Goal: Information Seeking & Learning: Learn about a topic

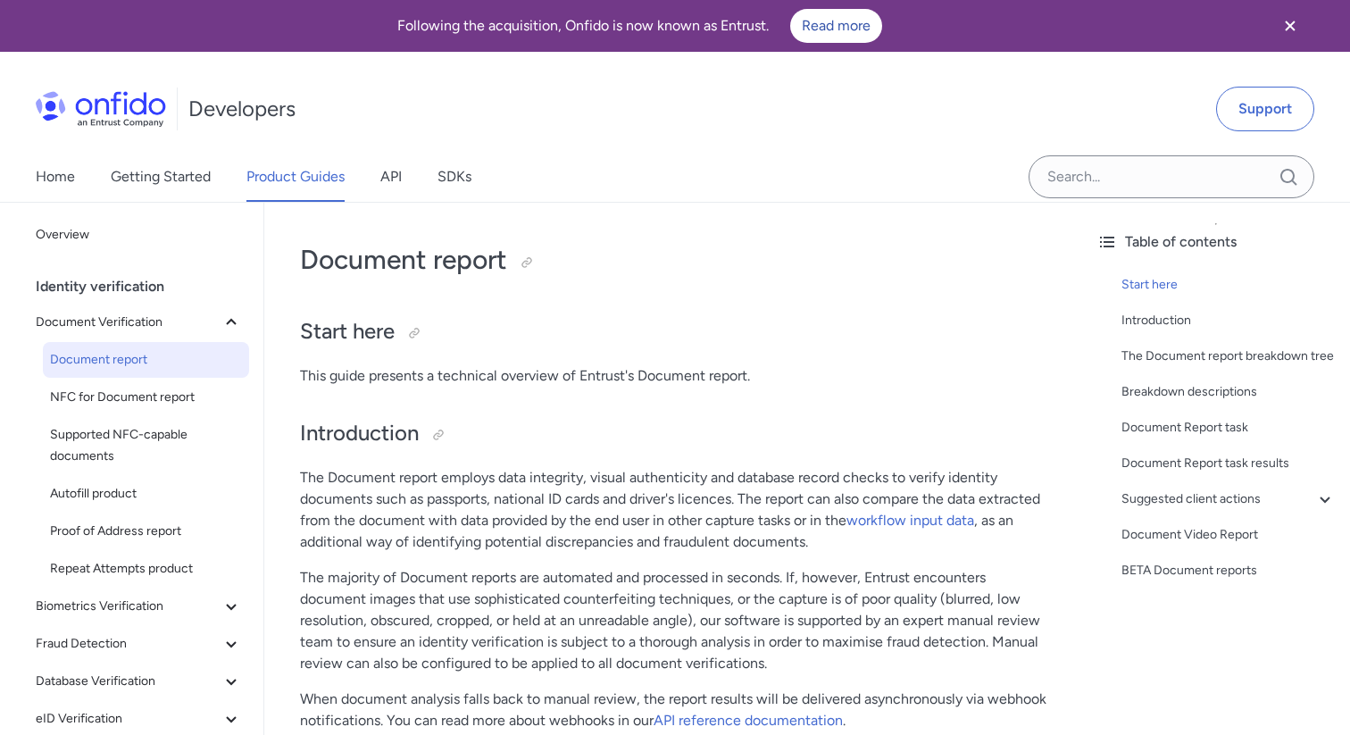
click at [1295, 26] on icon "Close banner" at bounding box center [1290, 25] width 21 height 21
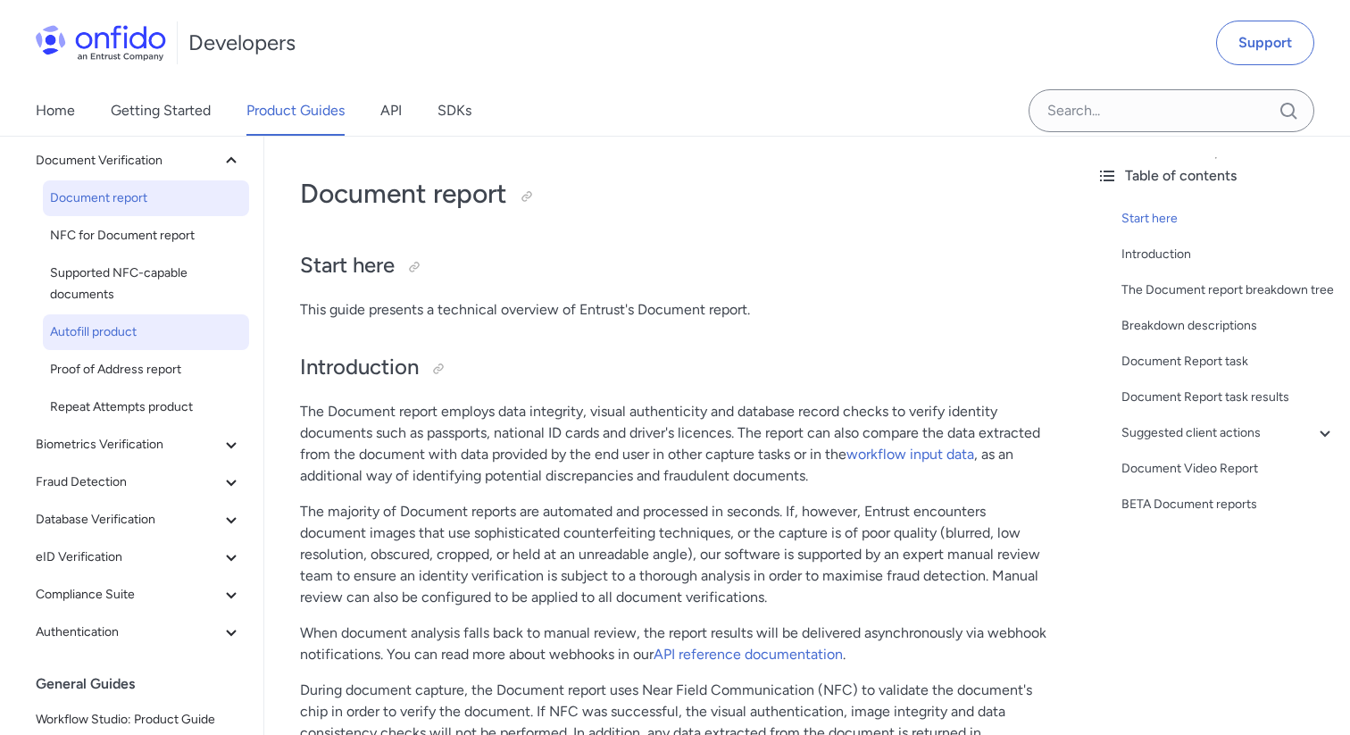
scroll to position [110, 0]
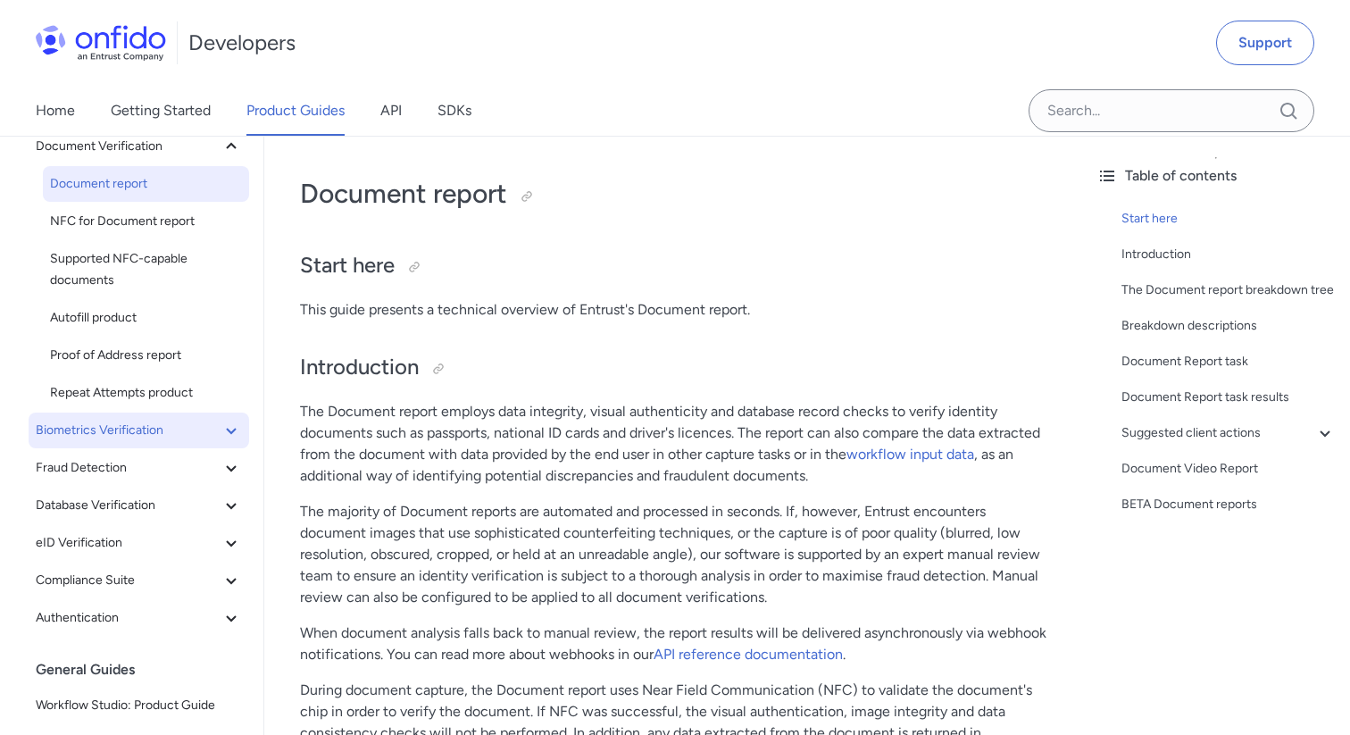
click at [228, 437] on icon at bounding box center [231, 430] width 21 height 21
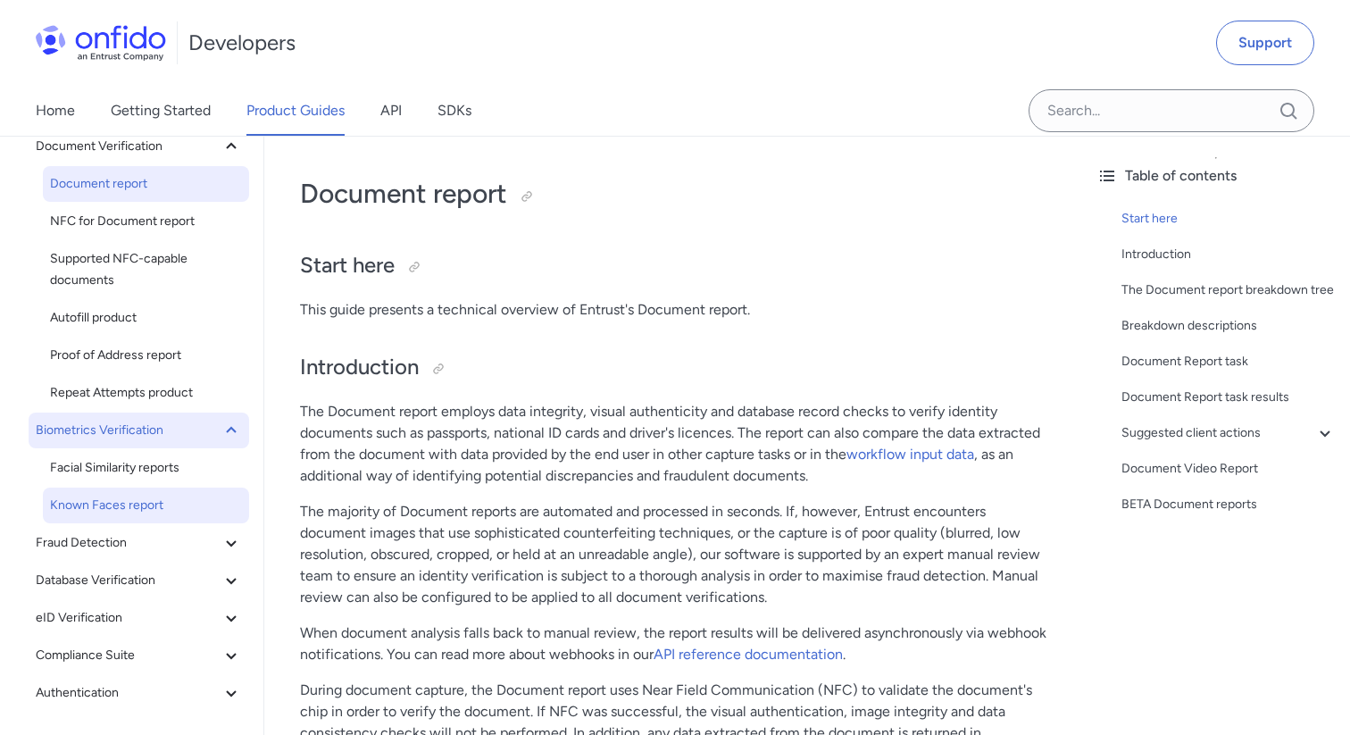
click at [153, 500] on span "Known Faces report" at bounding box center [146, 505] width 192 height 21
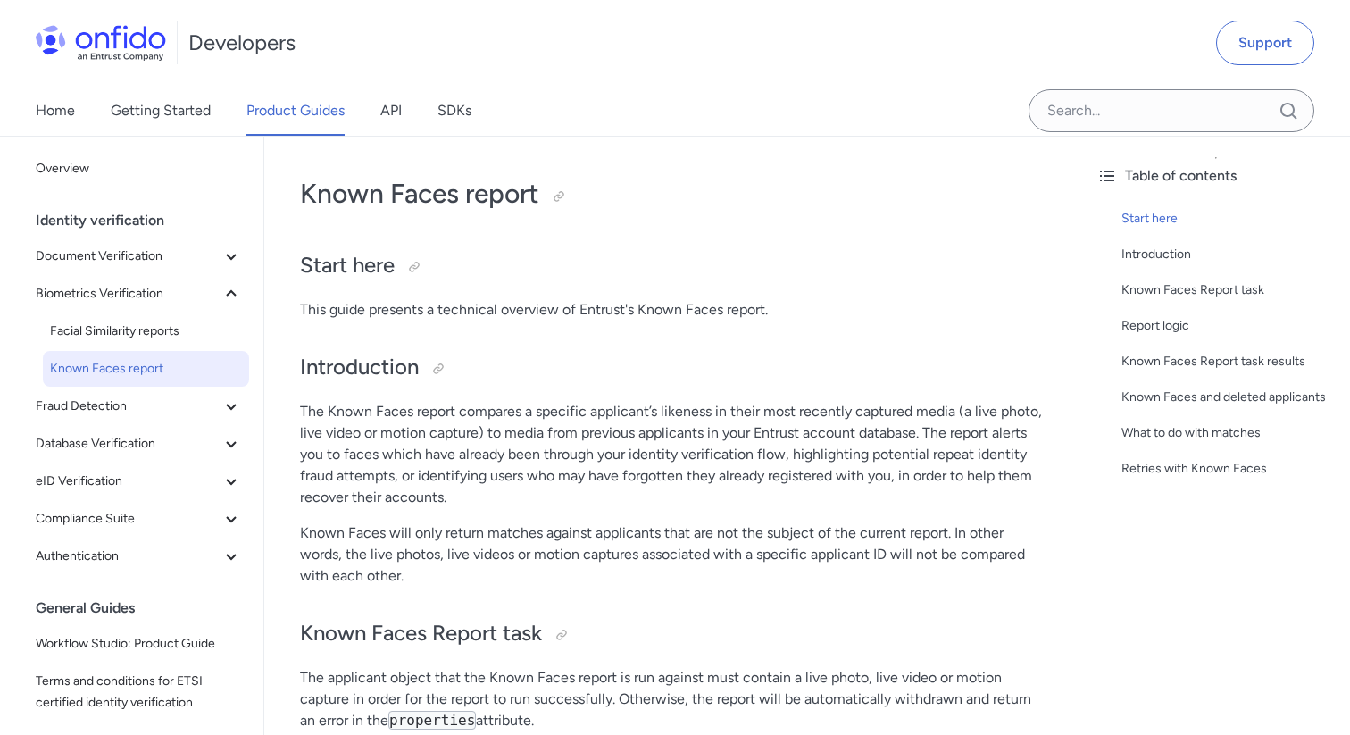
click at [648, 406] on p "The Known Faces report compares a specific applicant’s likeness in their most r…" at bounding box center [673, 454] width 747 height 107
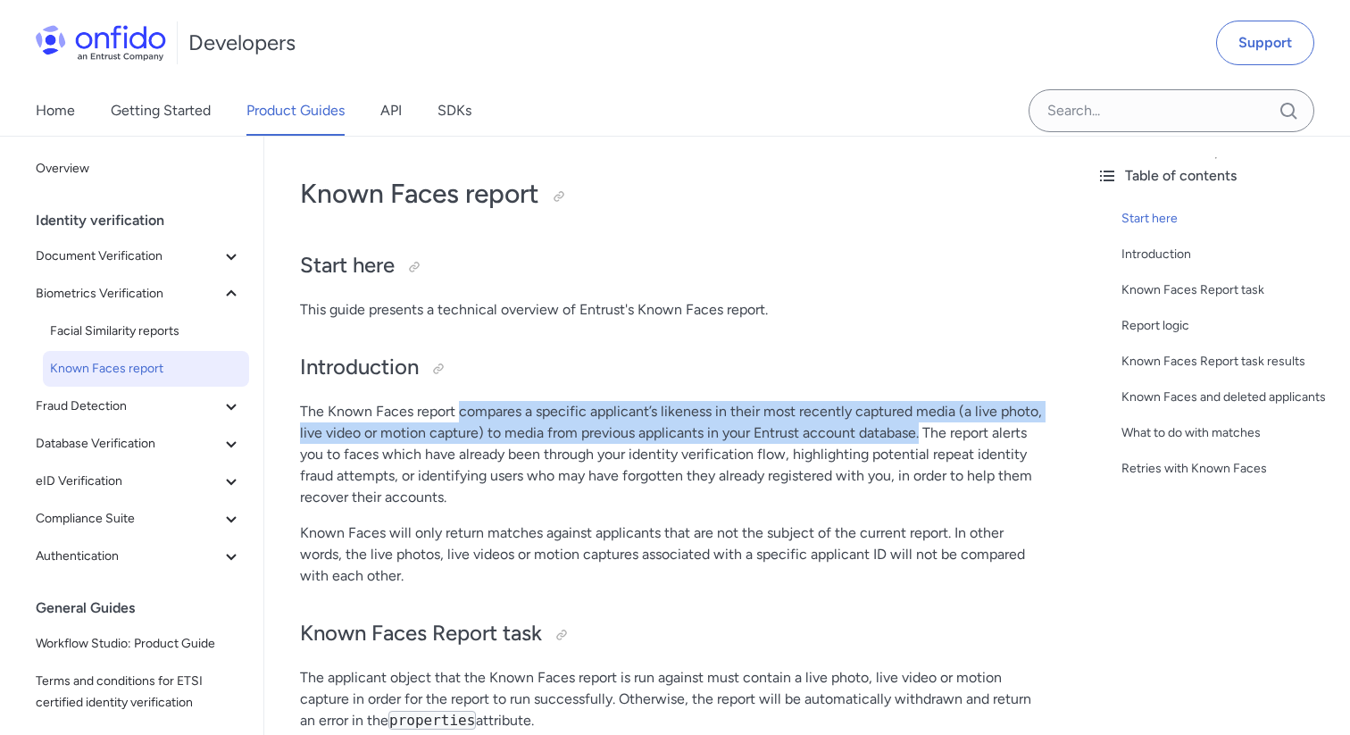
drag, startPoint x: 459, startPoint y: 413, endPoint x: 923, endPoint y: 433, distance: 464.0
click at [923, 433] on p "The Known Faces report compares a specific applicant’s likeness in their most r…" at bounding box center [673, 454] width 747 height 107
copy p "compares a specific applicant’s likeness in their most recently captured media …"
click at [176, 330] on span "Facial Similarity reports" at bounding box center [146, 331] width 192 height 21
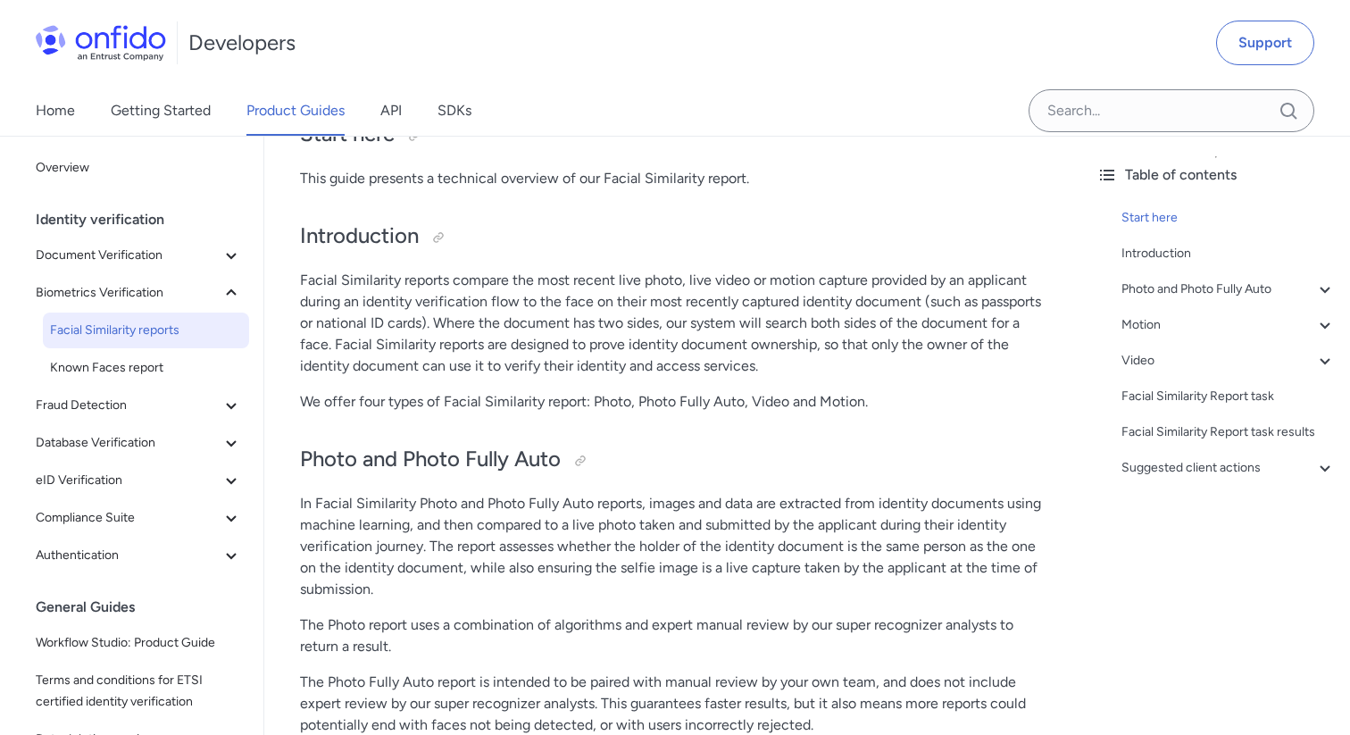
scroll to position [134, 0]
click at [120, 263] on span "Document Verification" at bounding box center [128, 255] width 185 height 21
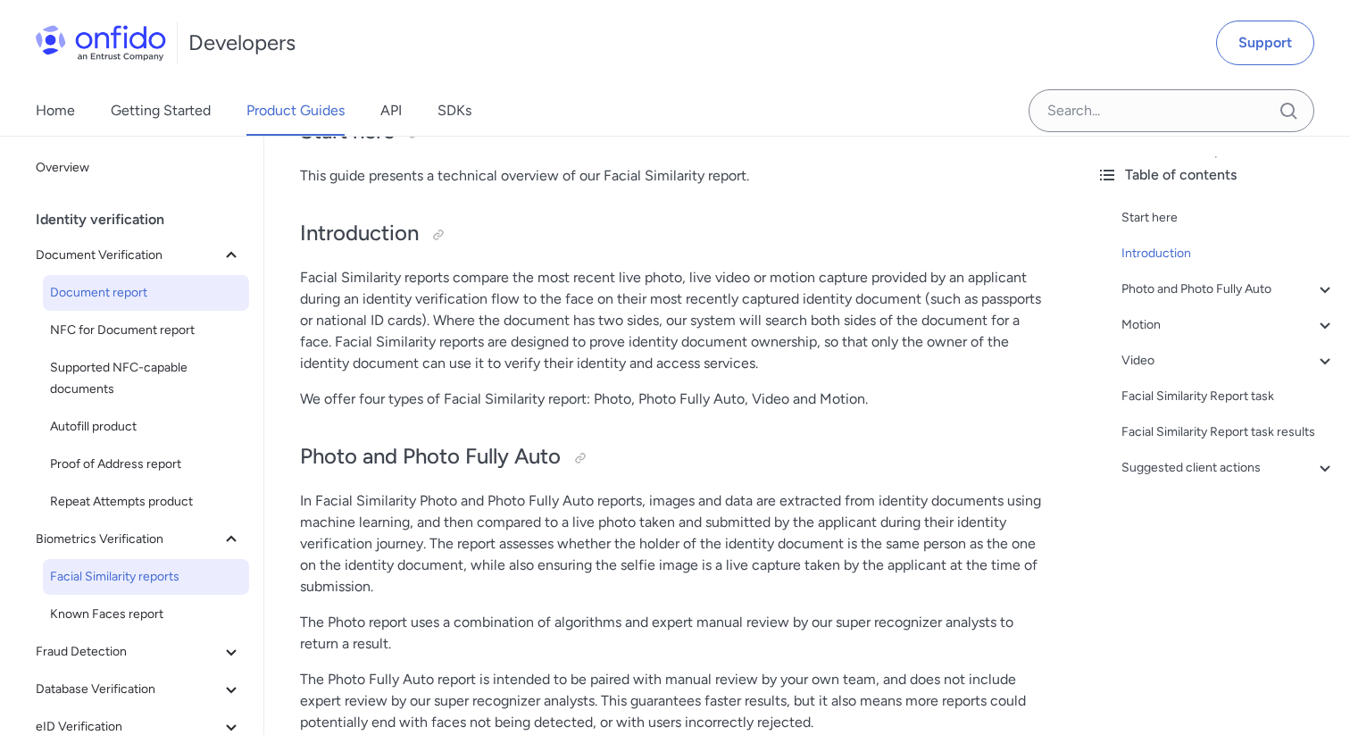
click at [129, 286] on span "Document report" at bounding box center [146, 292] width 192 height 21
